Goal: Book appointment/travel/reservation

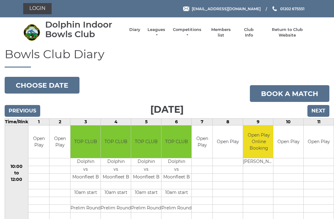
click at [38, 81] on button "Choose date" at bounding box center [42, 85] width 75 height 17
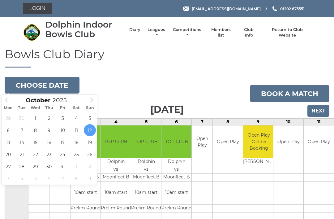
type input "2025-10-14"
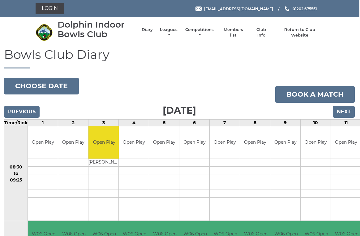
scroll to position [0, 1]
click at [152, 32] on link "Diary" at bounding box center [146, 30] width 11 height 6
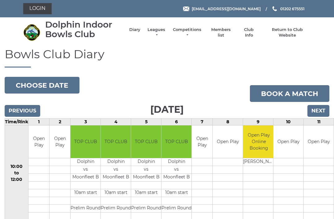
click at [54, 84] on button "Choose date" at bounding box center [42, 85] width 75 height 17
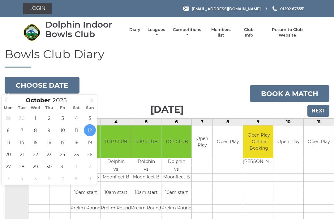
type input "2025-10-21"
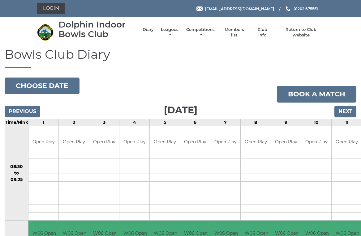
click at [59, 86] on button "Choose date" at bounding box center [42, 86] width 75 height 17
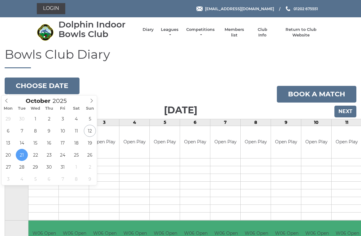
type input "2025-10-24"
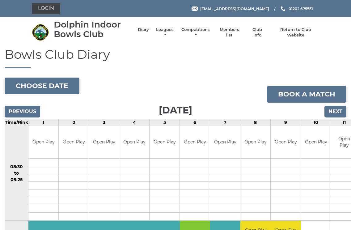
click at [52, 85] on button "Choose date" at bounding box center [42, 86] width 75 height 17
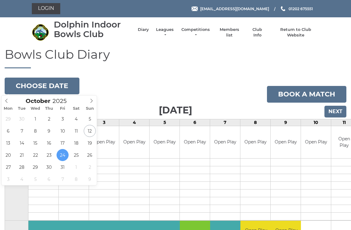
click at [94, 101] on icon at bounding box center [91, 101] width 4 height 4
type input "2025-11-07"
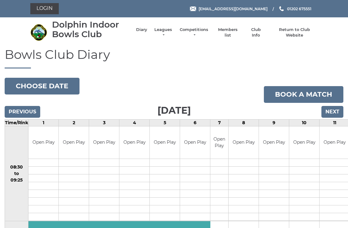
click at [56, 83] on button "Choose date" at bounding box center [42, 86] width 75 height 17
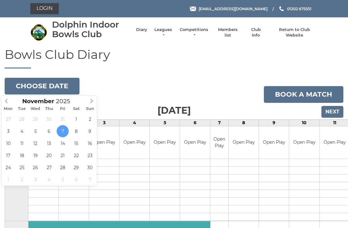
type input "2025-11-14"
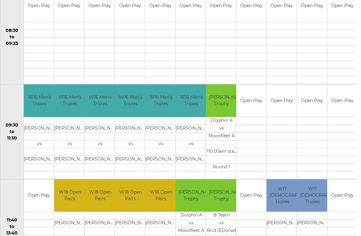
scroll to position [0, 0]
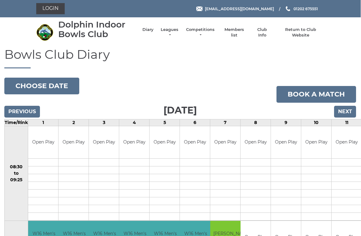
click at [59, 85] on button "Choose date" at bounding box center [41, 86] width 75 height 17
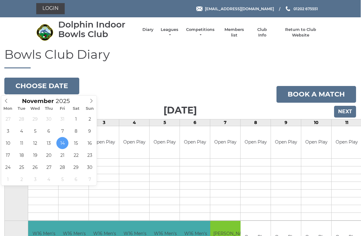
click at [13, 96] on div "November 2025" at bounding box center [48, 100] width 95 height 9
click at [11, 102] on div "November 2025" at bounding box center [48, 100] width 95 height 9
click at [11, 100] on span at bounding box center [6, 100] width 10 height 9
type input "[DATE]"
